Goal: Information Seeking & Learning: Learn about a topic

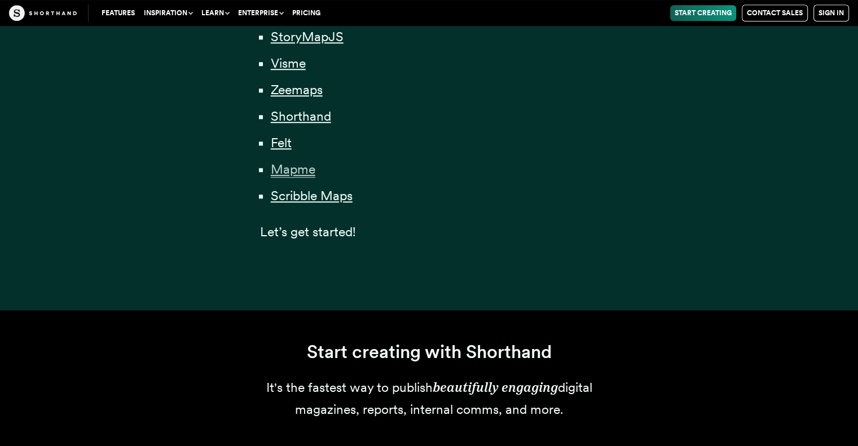
click at [301, 169] on span "Mapme" at bounding box center [293, 169] width 45 height 16
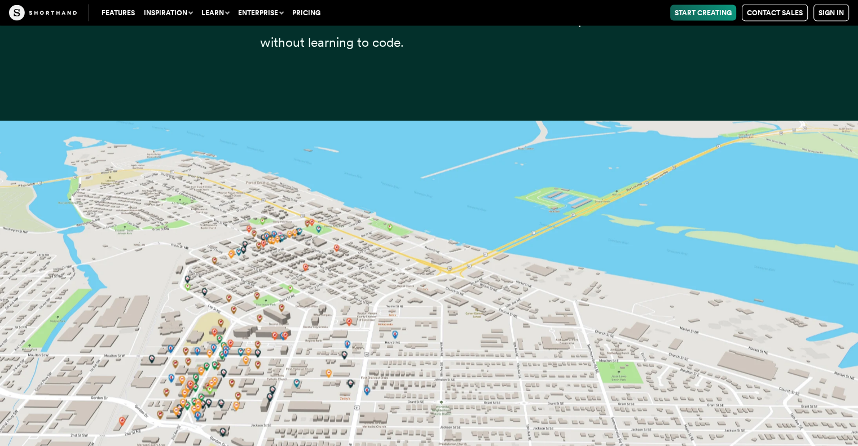
scroll to position [23496, 0]
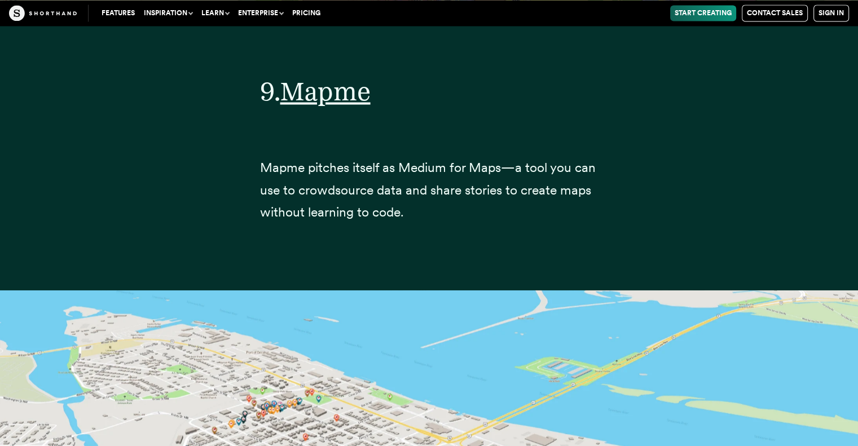
click at [696, 12] on link "Start Creating" at bounding box center [704, 13] width 66 height 16
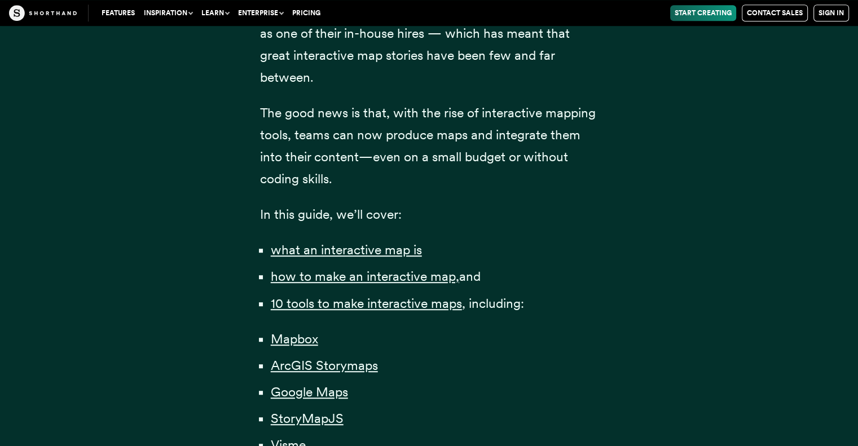
scroll to position [847, 0]
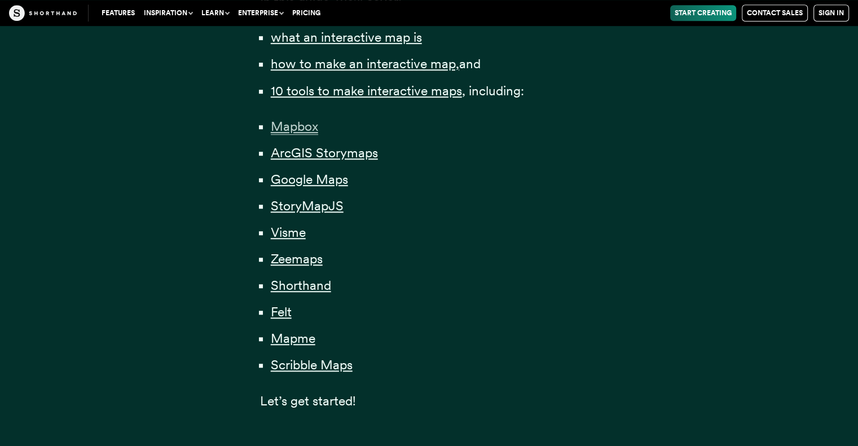
click at [300, 125] on span "Mapbox" at bounding box center [294, 127] width 47 height 16
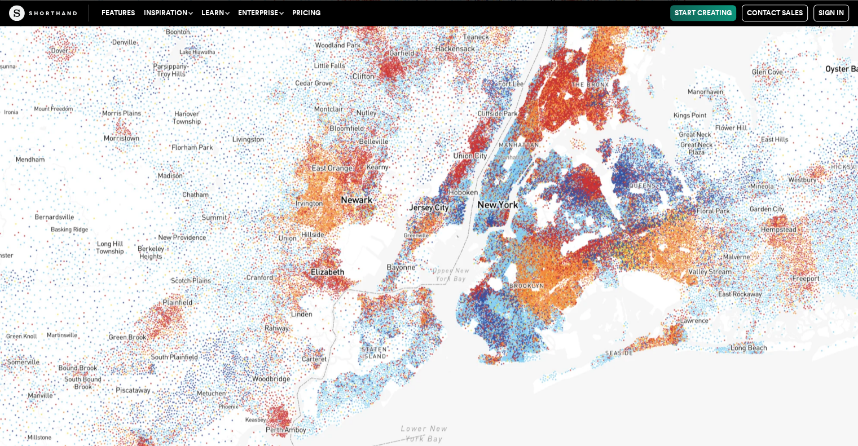
scroll to position [5806, 0]
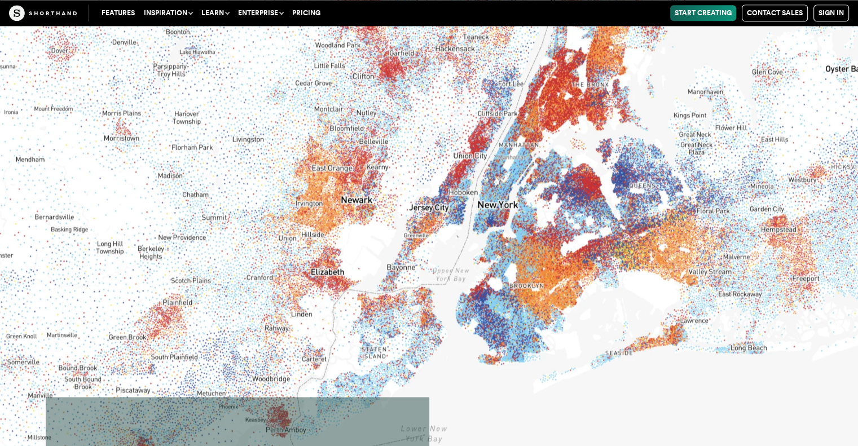
click at [691, 13] on link "Start Creating" at bounding box center [704, 13] width 66 height 16
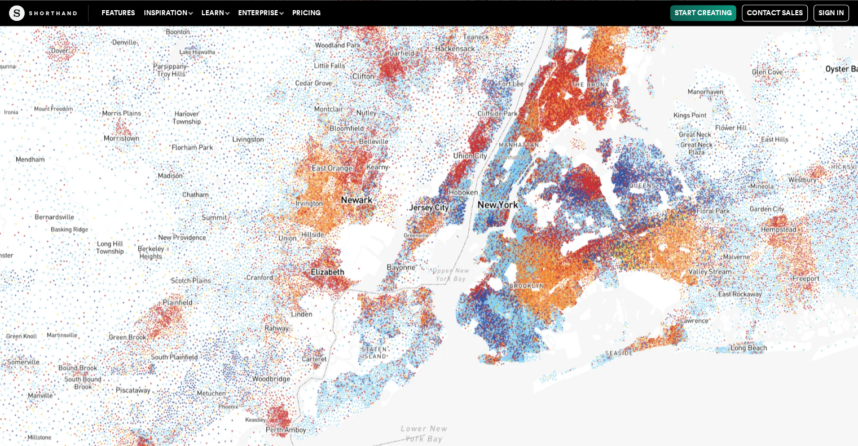
scroll to position [5919, 0]
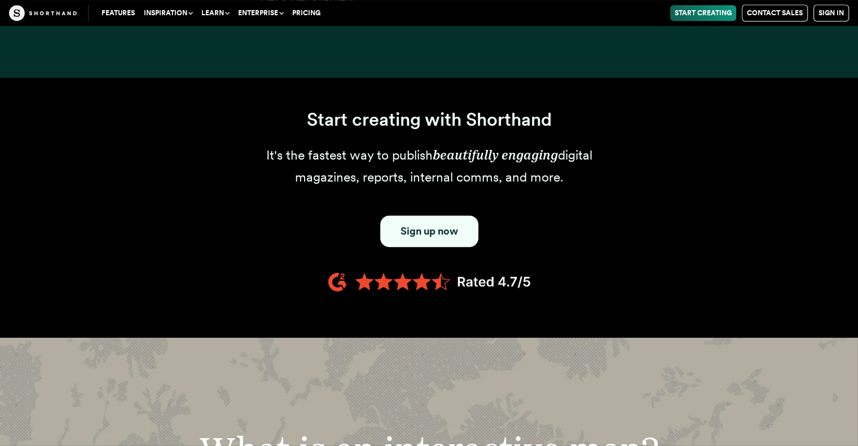
scroll to position [1016, 0]
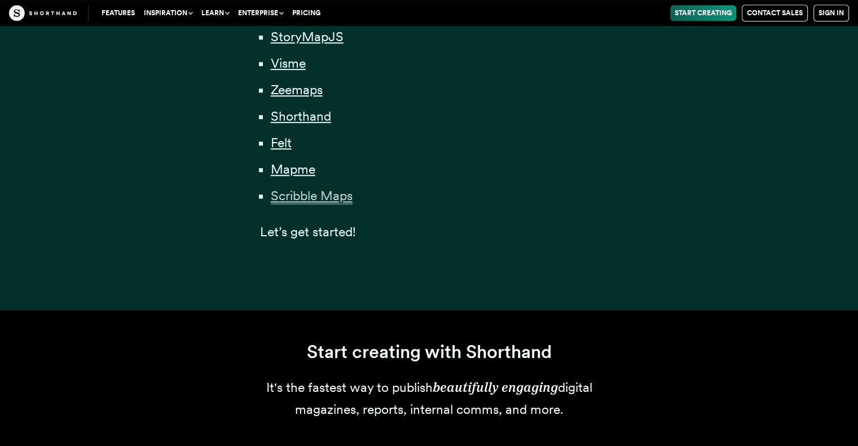
click at [325, 201] on span "Scribble Maps" at bounding box center [312, 196] width 82 height 16
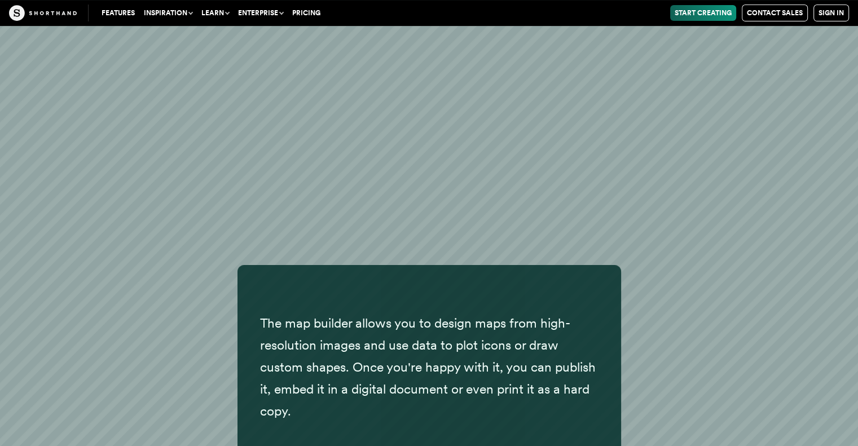
scroll to position [26130, 0]
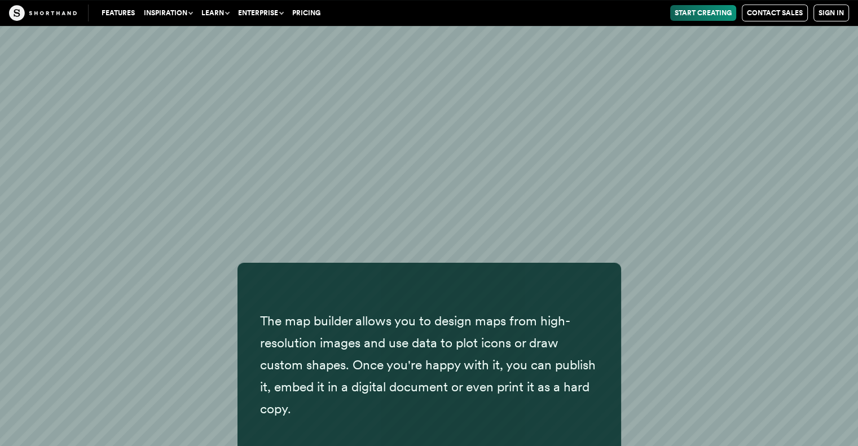
click at [411, 331] on p "The map builder allows you to design maps from high-resolution images and use d…" at bounding box center [429, 365] width 339 height 110
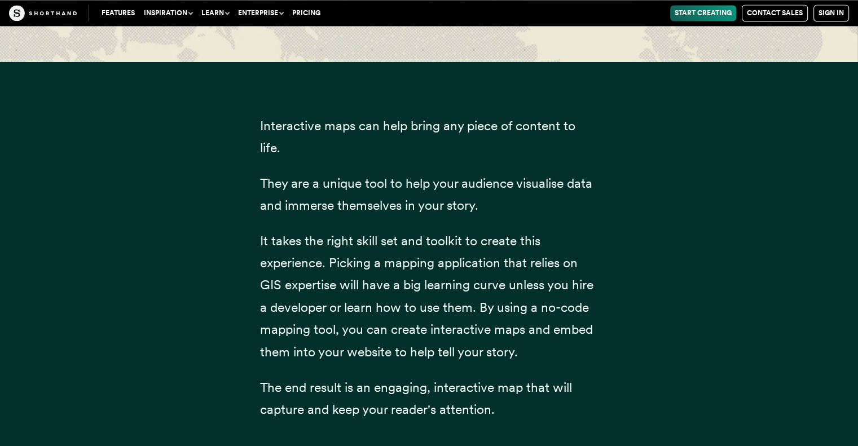
scroll to position [27880, 0]
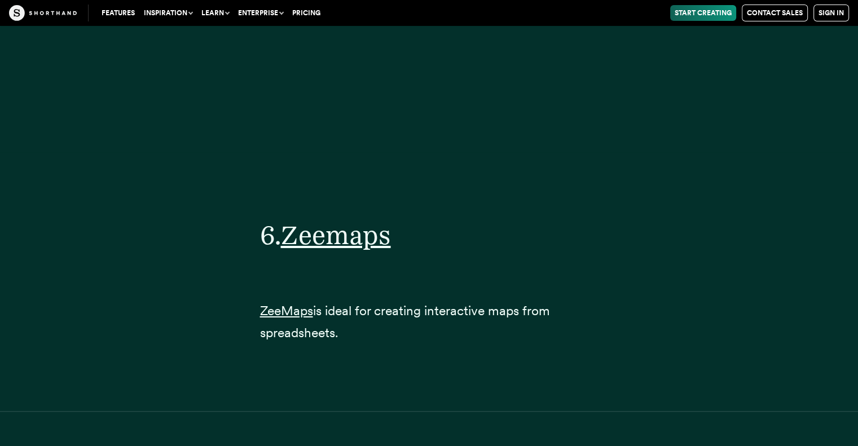
scroll to position [1016, 0]
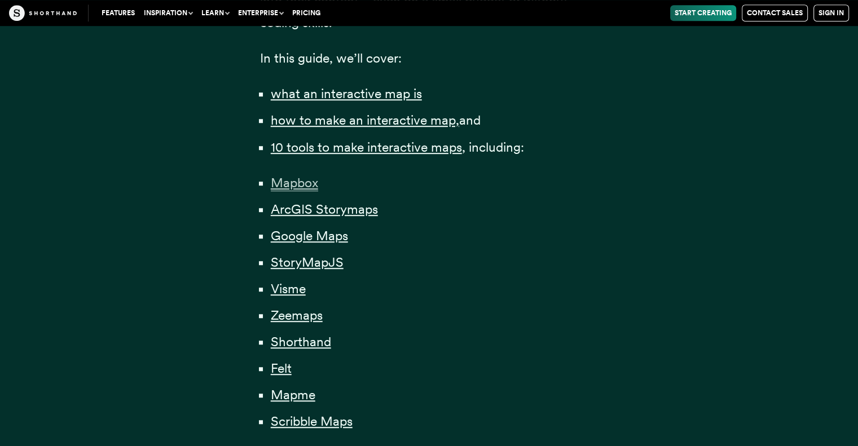
click at [303, 187] on span "Mapbox" at bounding box center [294, 183] width 47 height 16
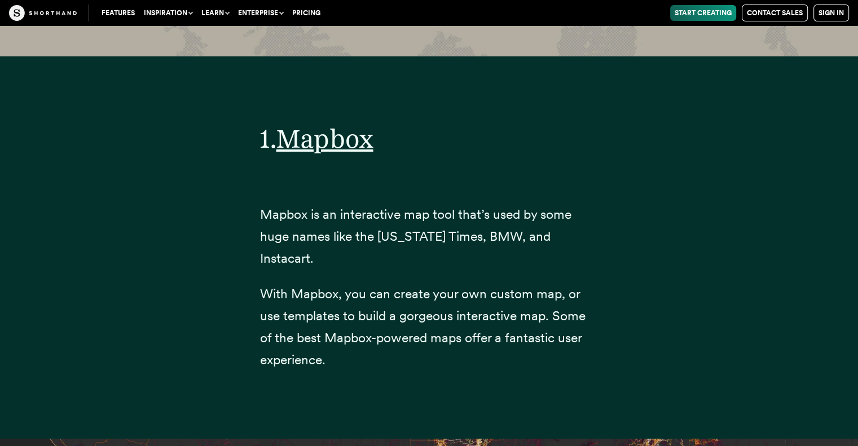
scroll to position [4282, 0]
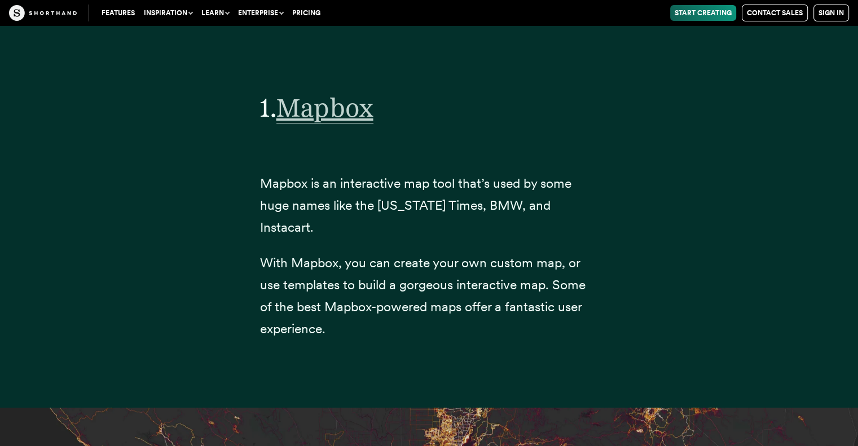
click at [332, 112] on span "Mapbox" at bounding box center [325, 108] width 97 height 32
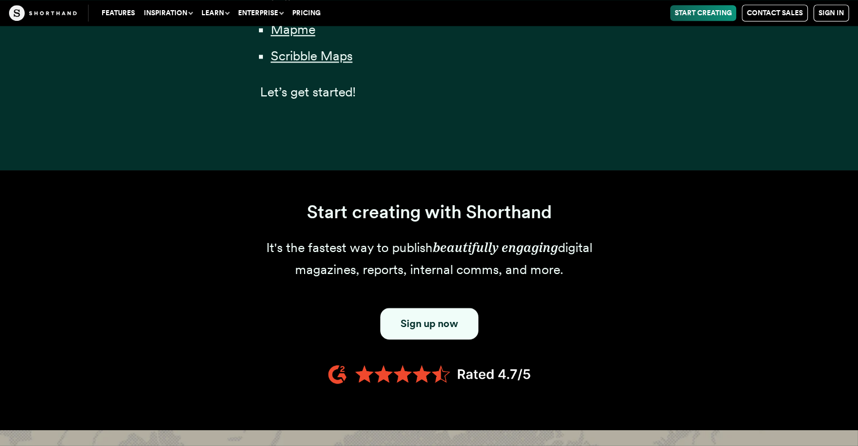
scroll to position [790, 0]
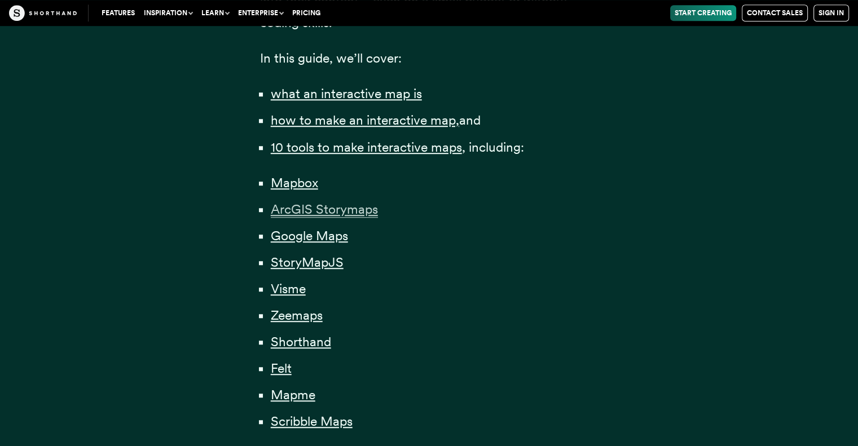
click at [309, 212] on span "ArcGIS Storymaps" at bounding box center [324, 210] width 107 height 16
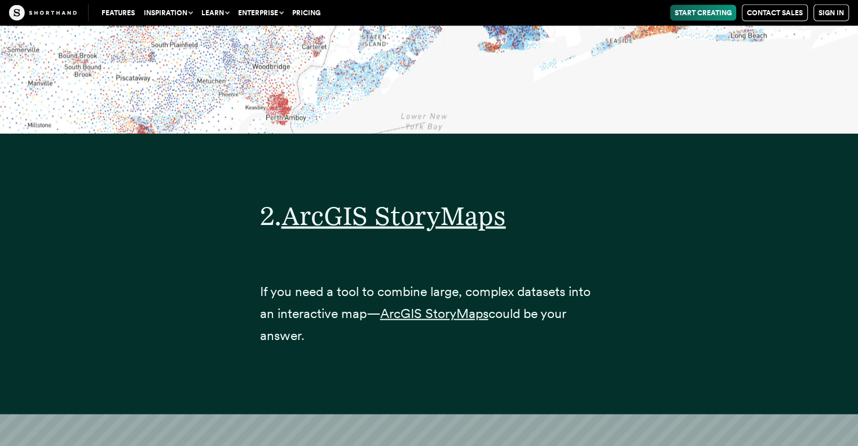
scroll to position [6669, 0]
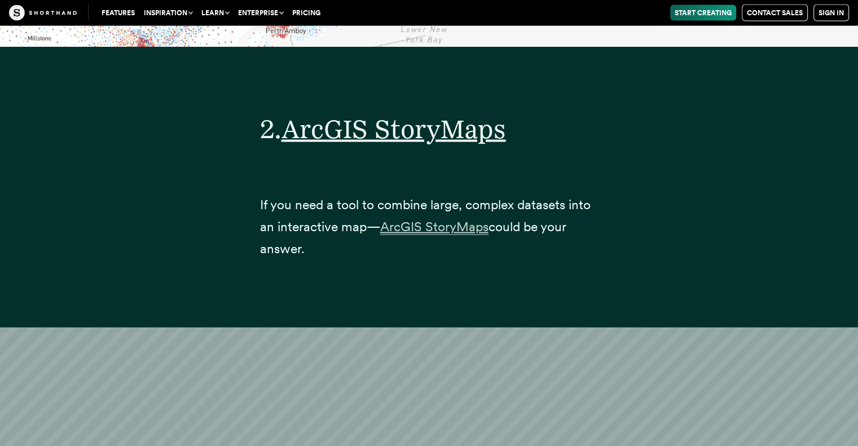
click at [409, 219] on span "ArcGIS StoryMaps" at bounding box center [434, 227] width 108 height 16
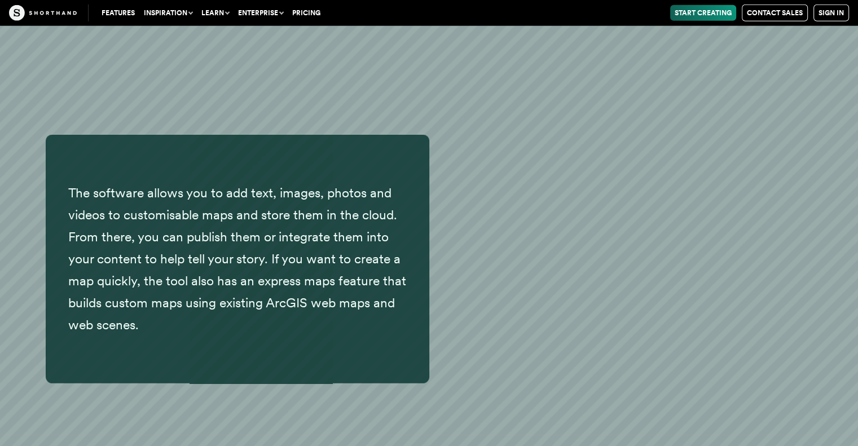
scroll to position [7403, 0]
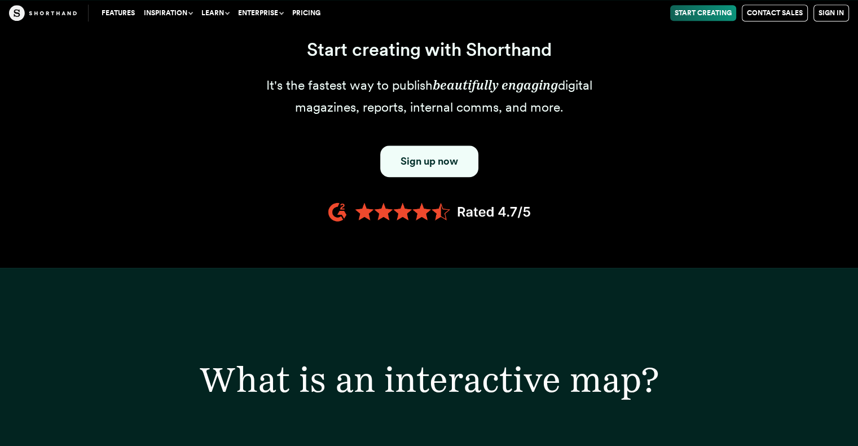
scroll to position [790, 0]
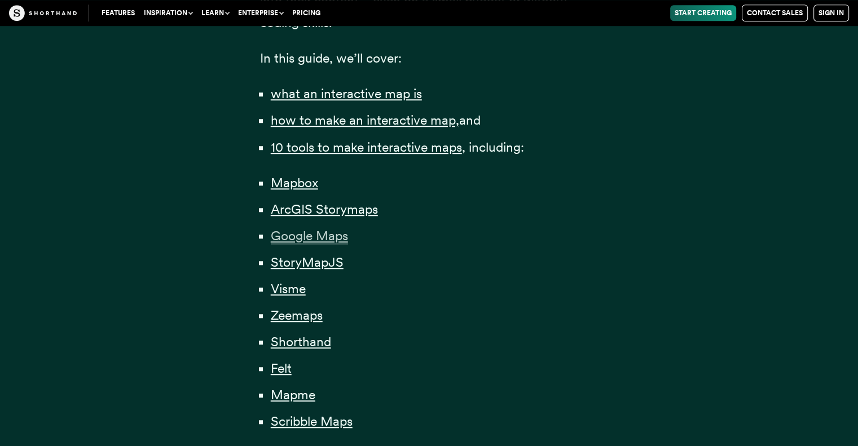
click at [288, 235] on span "Google Maps" at bounding box center [309, 236] width 77 height 16
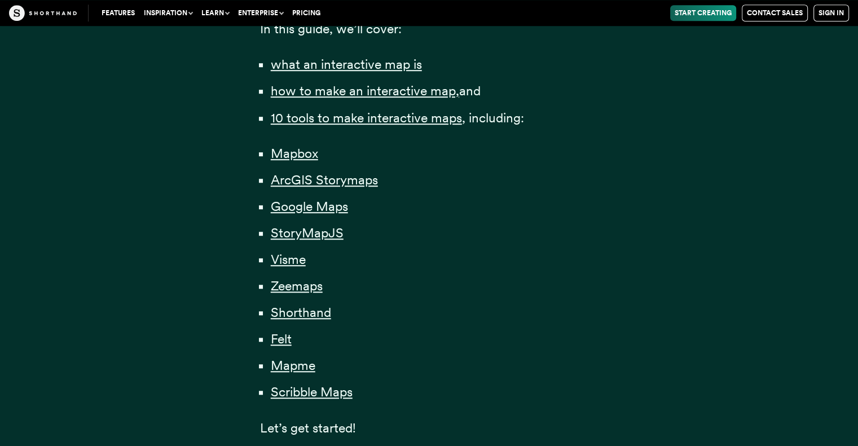
scroll to position [847, 0]
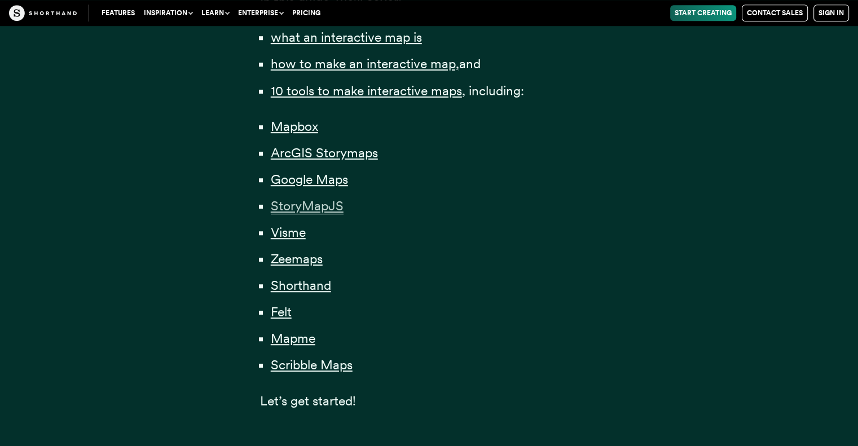
click at [301, 205] on span "StoryMapJS" at bounding box center [307, 206] width 73 height 16
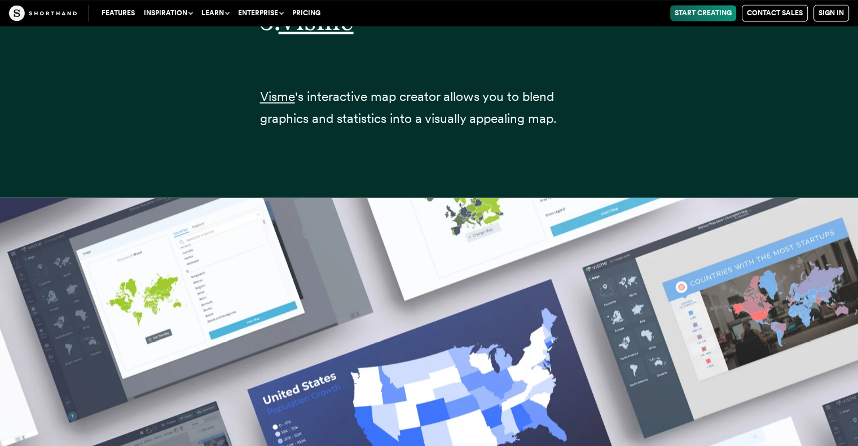
scroll to position [14742, 0]
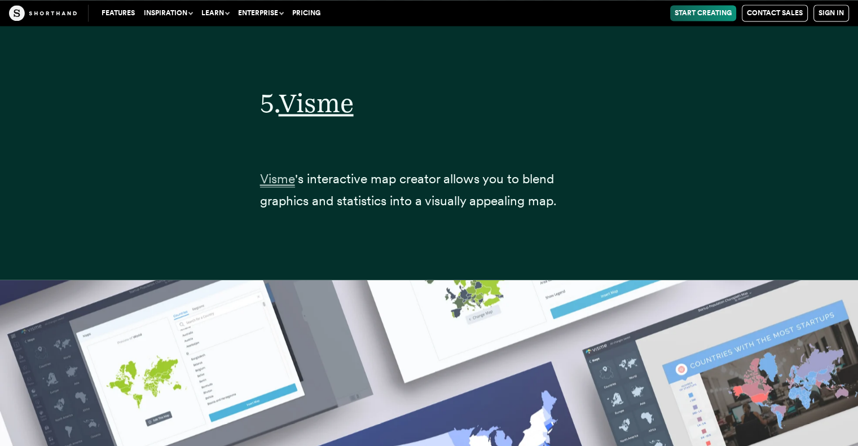
click at [269, 171] on span "Visme" at bounding box center [277, 179] width 35 height 16
